Goal: Task Accomplishment & Management: Use online tool/utility

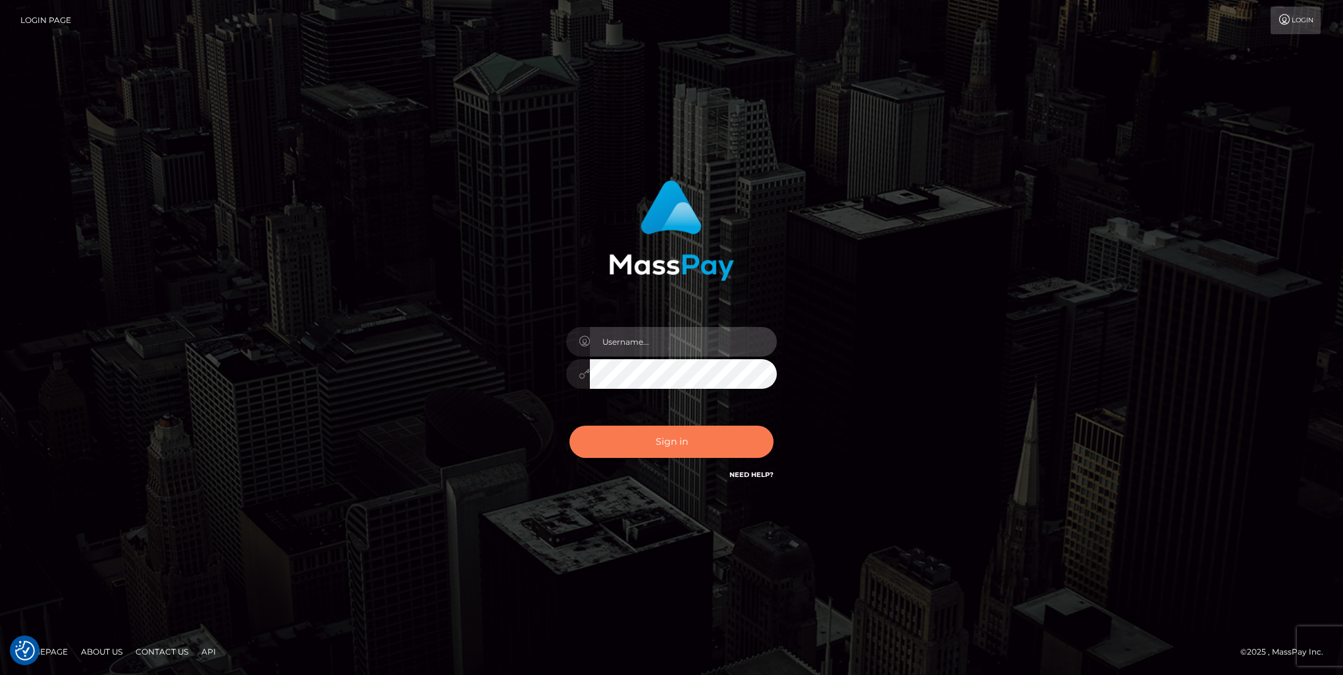
type input "nikki.[PERSON_NAME]"
click at [674, 436] on button "Sign in" at bounding box center [671, 442] width 204 height 32
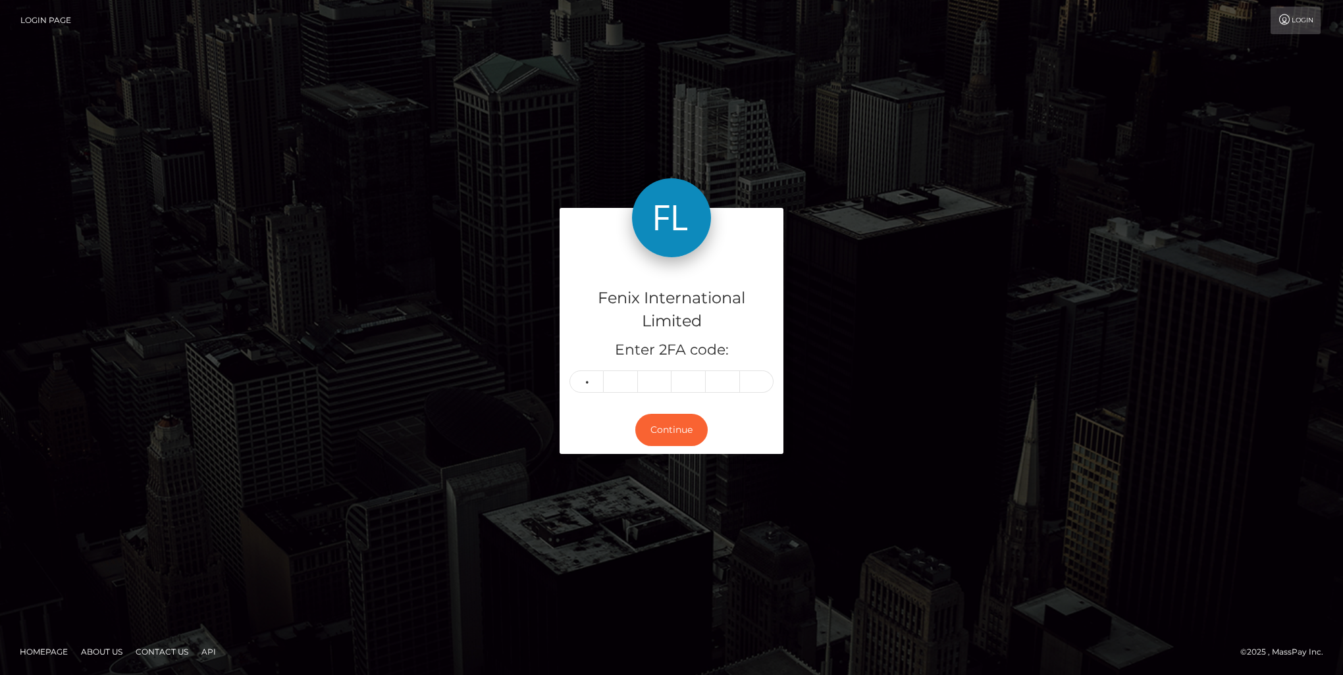
type input "6"
type input "0"
type input "2"
type input "7"
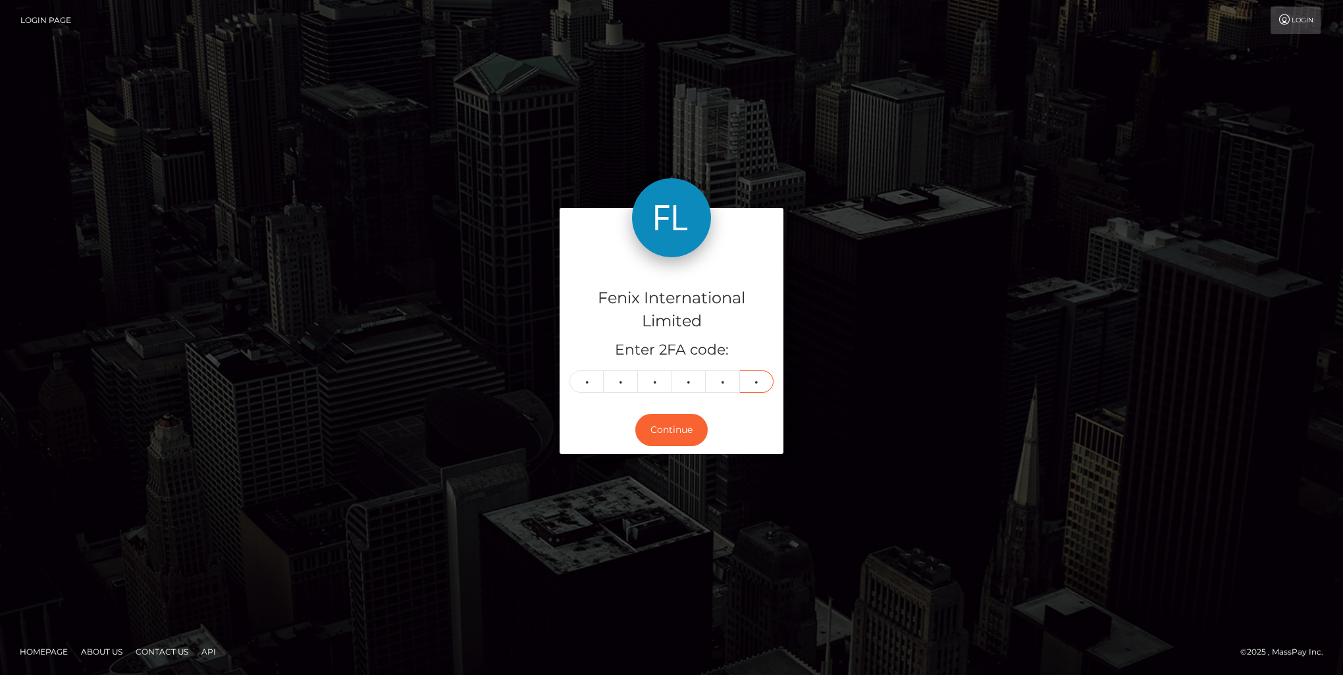
type input "2"
click at [664, 432] on button "Continue" at bounding box center [671, 430] width 72 height 32
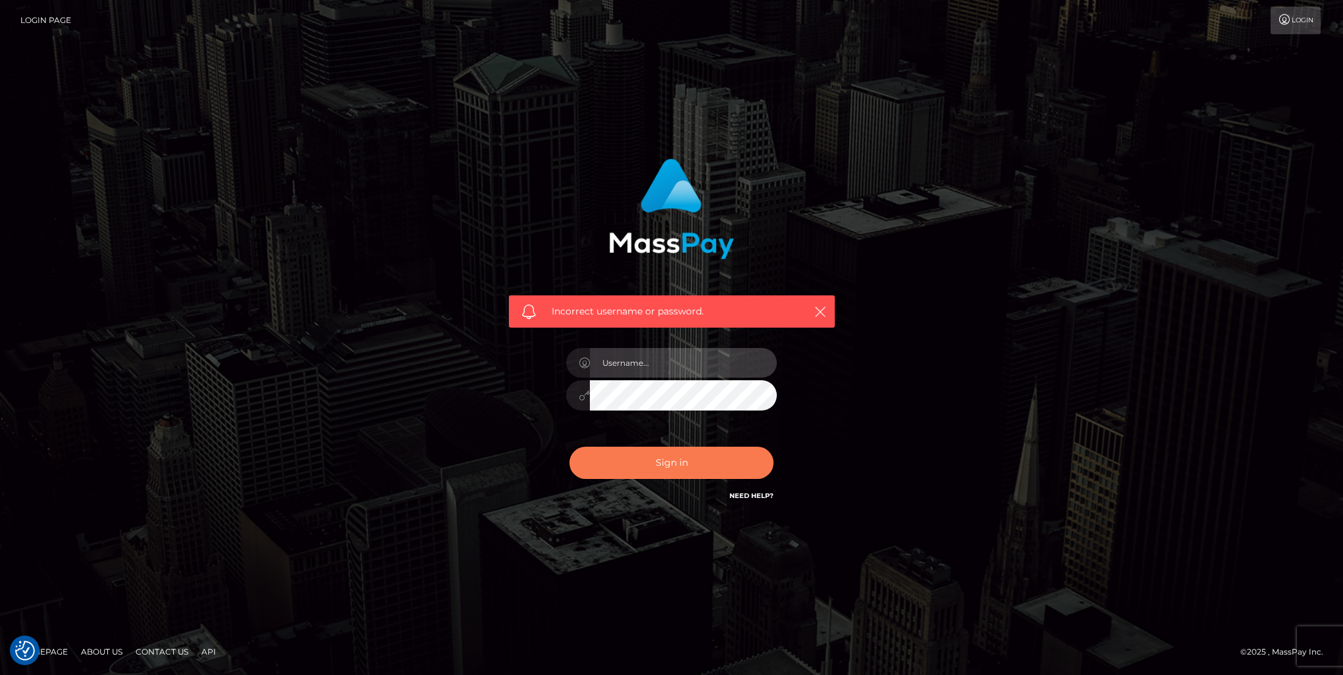
type input "nikki.[PERSON_NAME]"
click at [660, 462] on button "Sign in" at bounding box center [671, 463] width 204 height 32
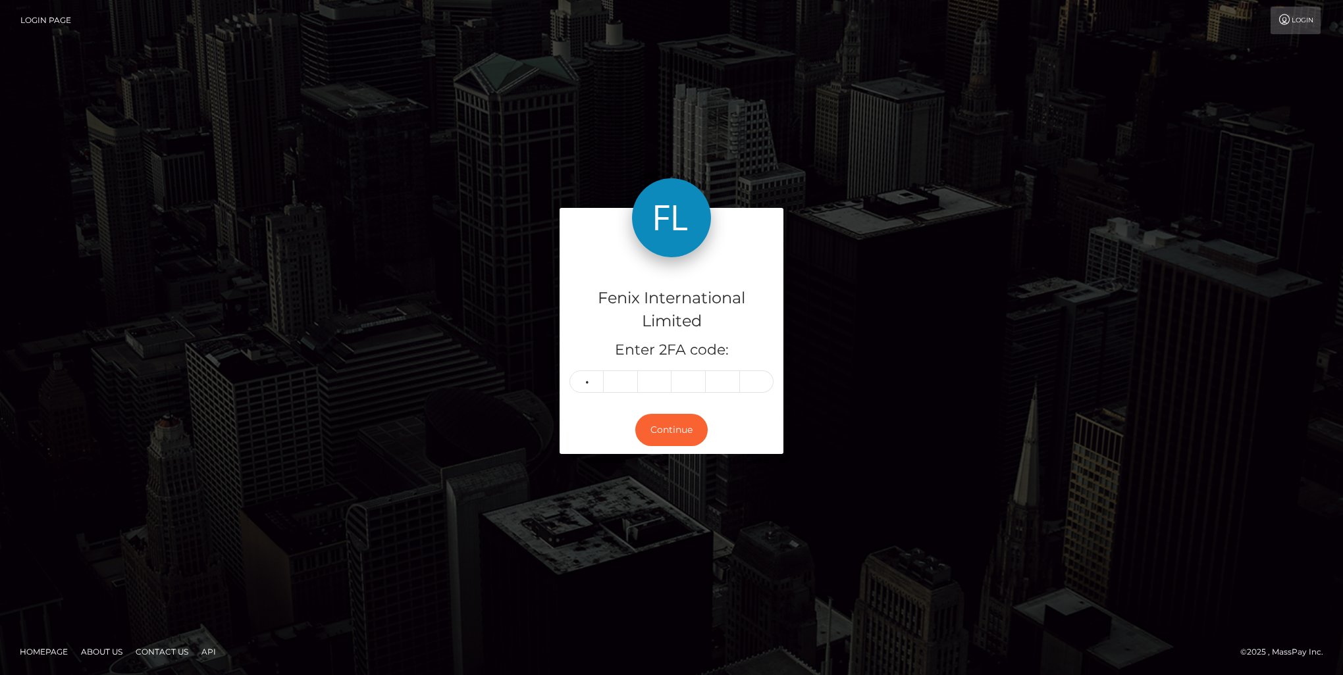
type input "2"
type input "8"
type input "2"
type input "6"
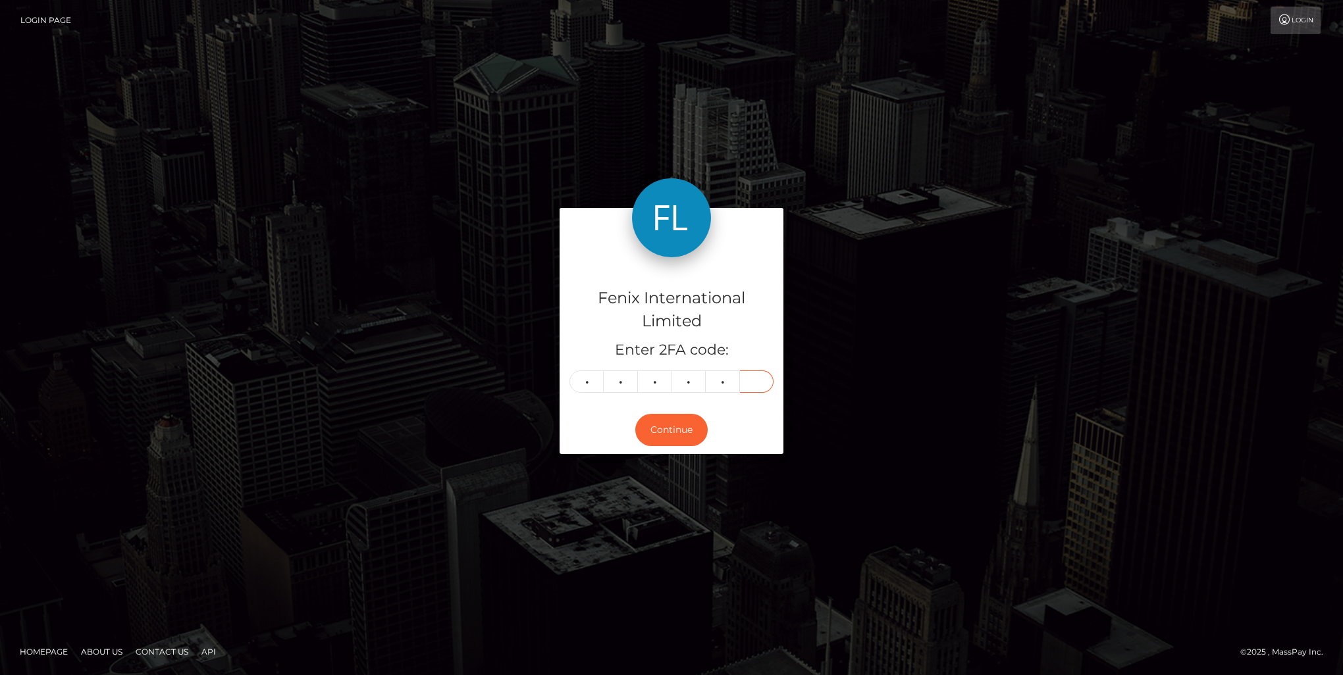
type input "9"
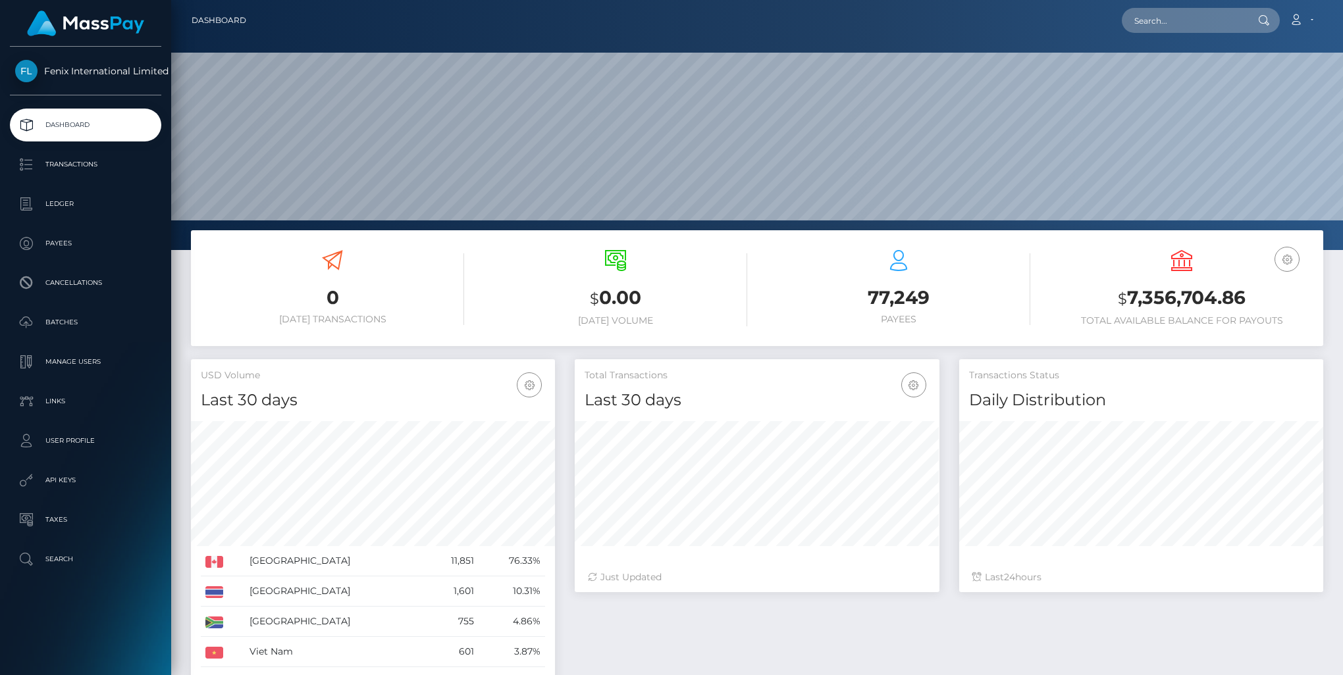
scroll to position [233, 363]
click at [92, 315] on p "Batches" at bounding box center [85, 323] width 141 height 20
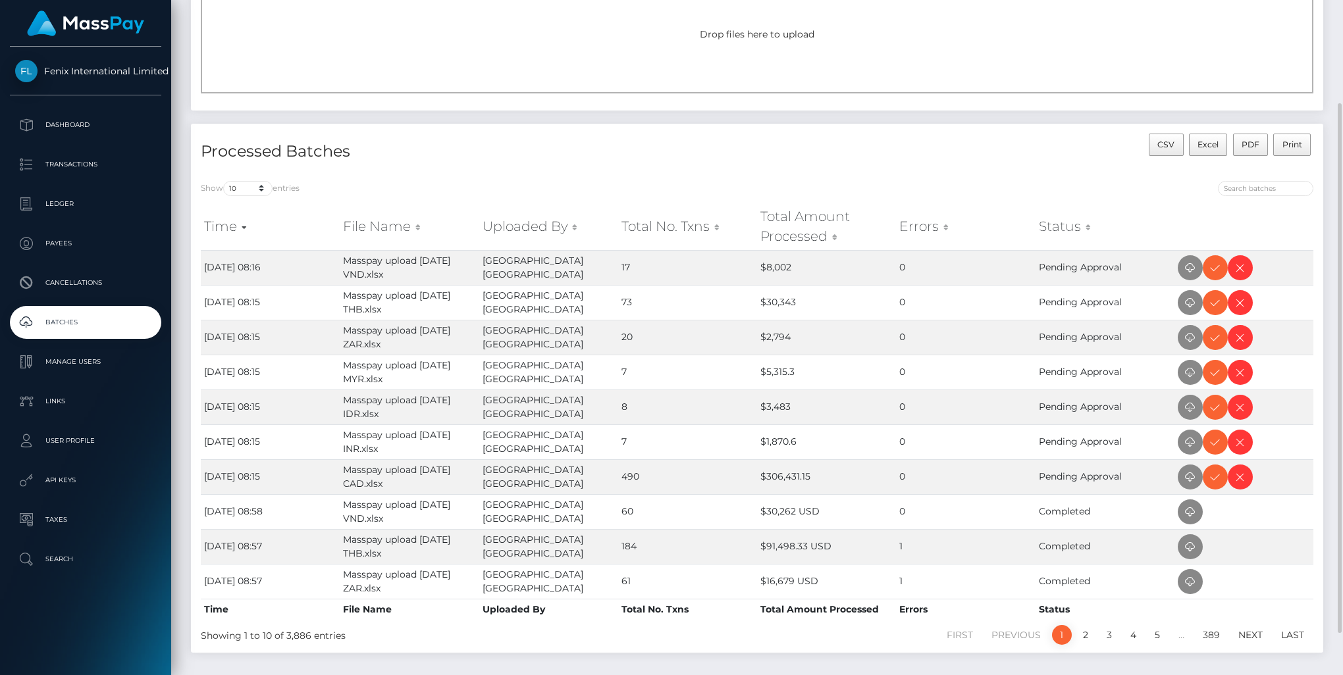
scroll to position [186, 0]
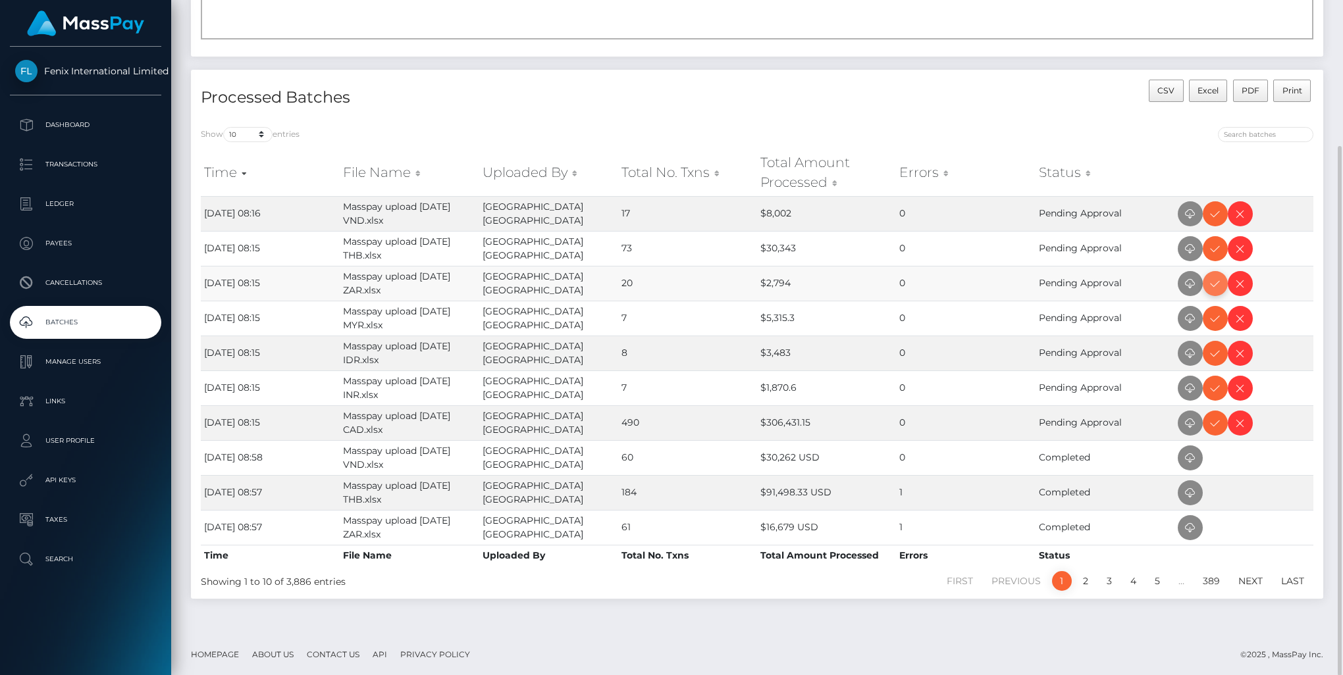
click at [1212, 281] on icon at bounding box center [1215, 284] width 16 height 16
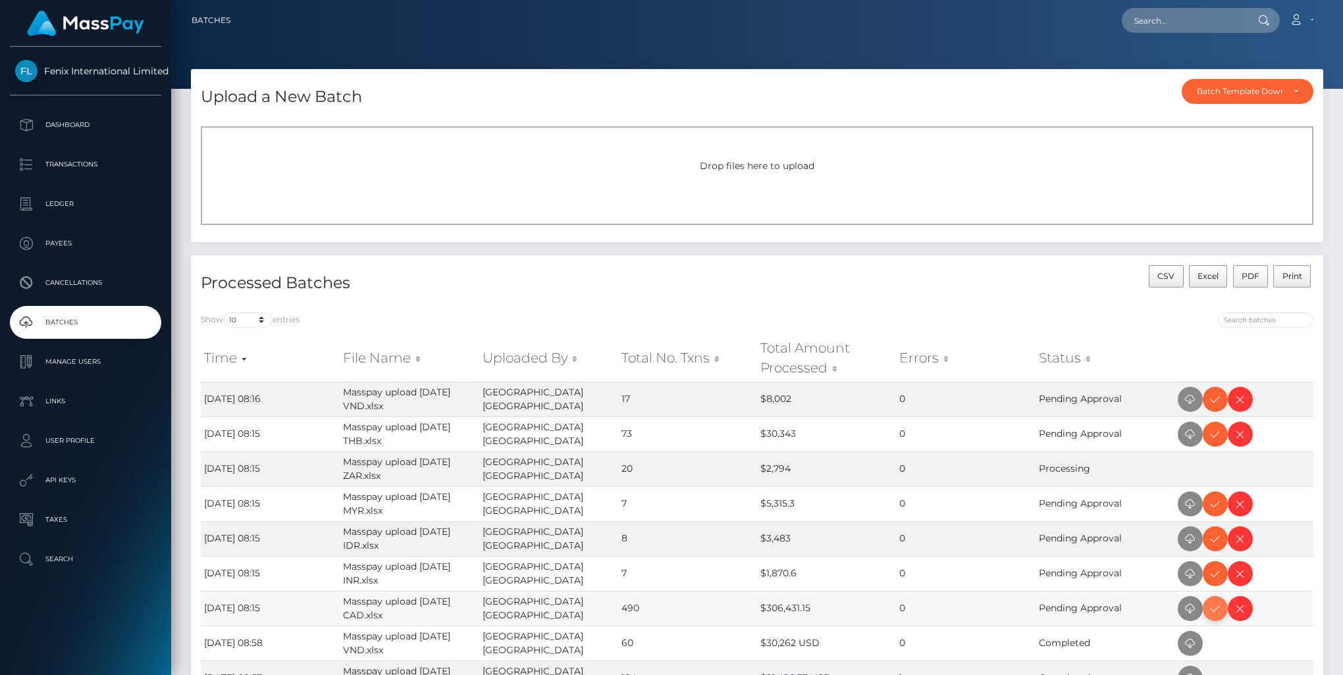
click at [1213, 615] on icon at bounding box center [1215, 609] width 16 height 16
click at [1214, 540] on icon at bounding box center [1215, 539] width 16 height 16
click at [1215, 500] on icon at bounding box center [1215, 504] width 16 height 16
click at [1215, 571] on icon at bounding box center [1215, 574] width 16 height 16
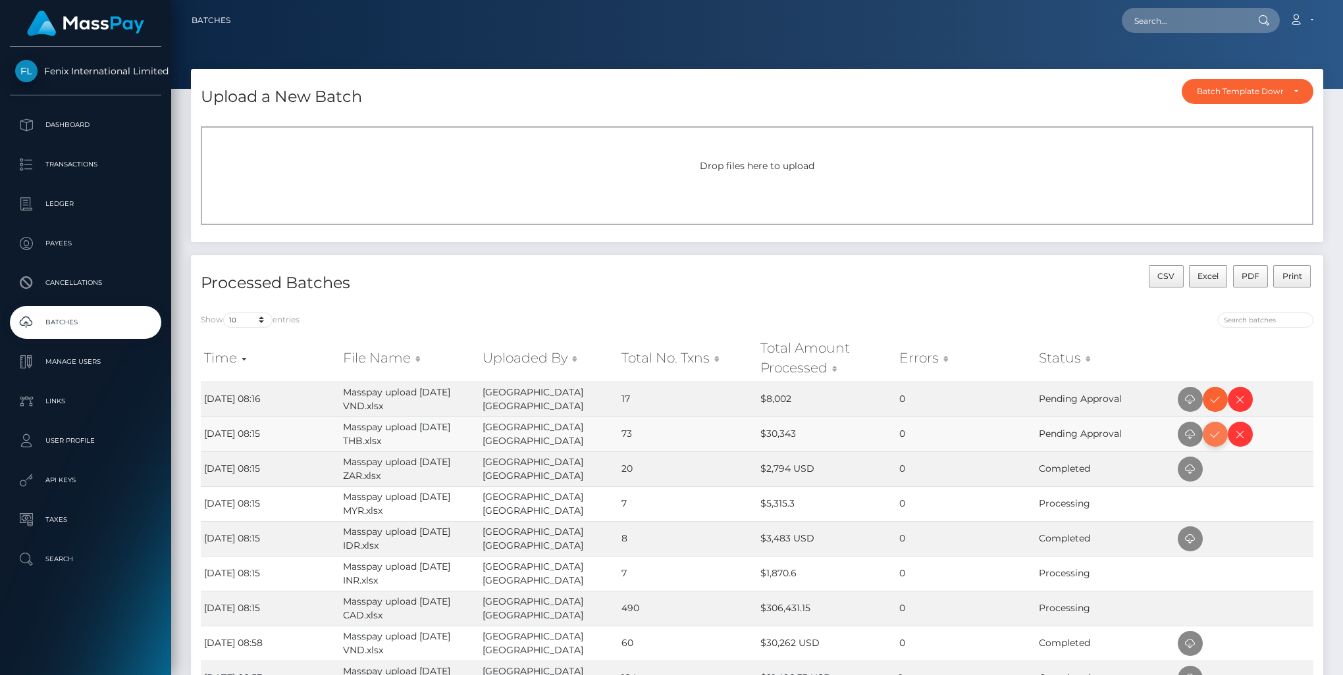
click at [1216, 435] on icon at bounding box center [1215, 435] width 16 height 16
click at [1217, 401] on icon at bounding box center [1215, 400] width 16 height 16
